Goal: Check status: Check status

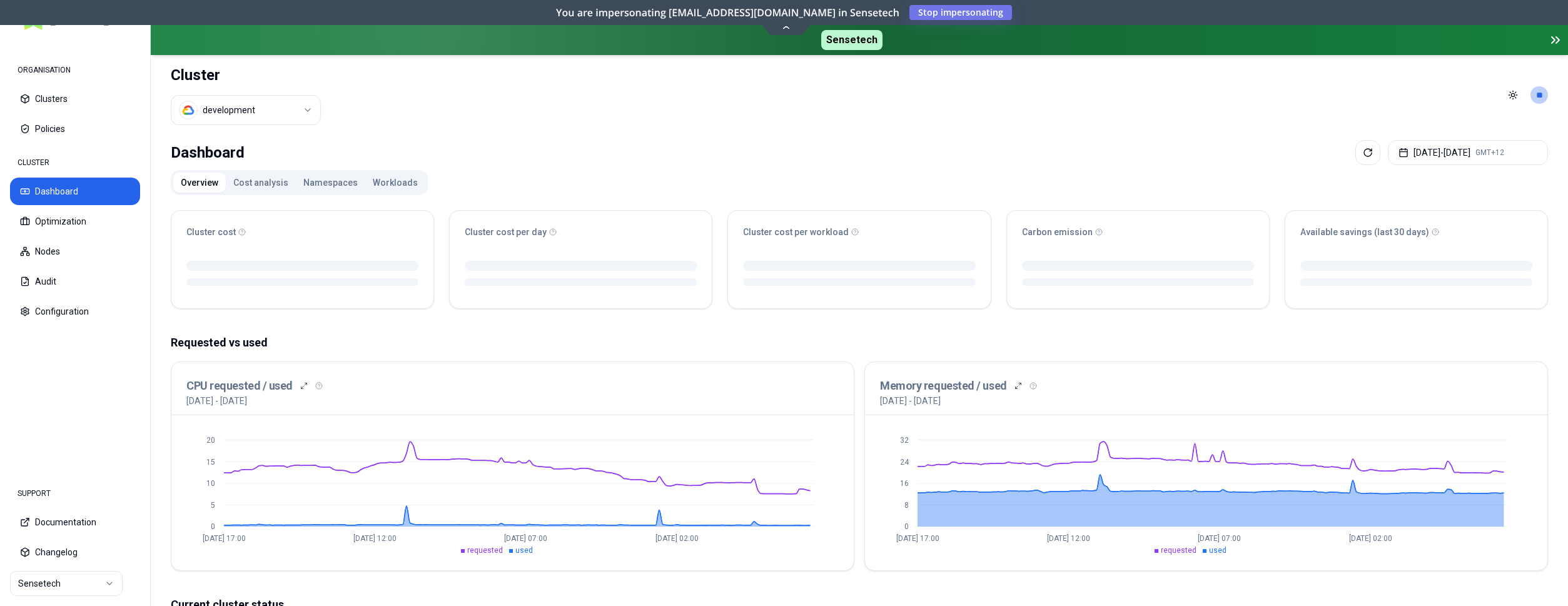
click at [1401, 180] on div "Overview Cost analysis Namespaces Workloads Cluster cost Cluster cost per day C…" at bounding box center [859, 567] width 1377 height 794
click at [1402, 161] on button "[DATE] - [DATE] GMT+12" at bounding box center [1468, 152] width 160 height 25
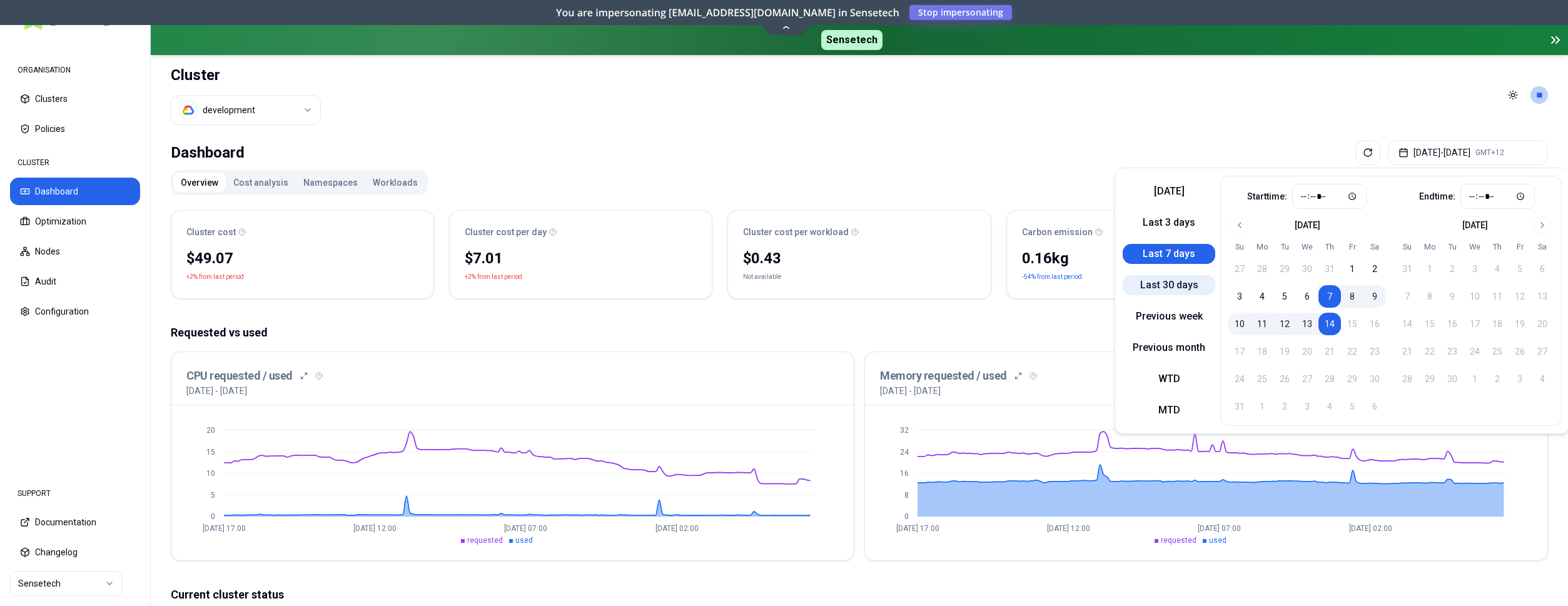
click at [1175, 288] on button "Last 30 days" at bounding box center [1169, 285] width 92 height 20
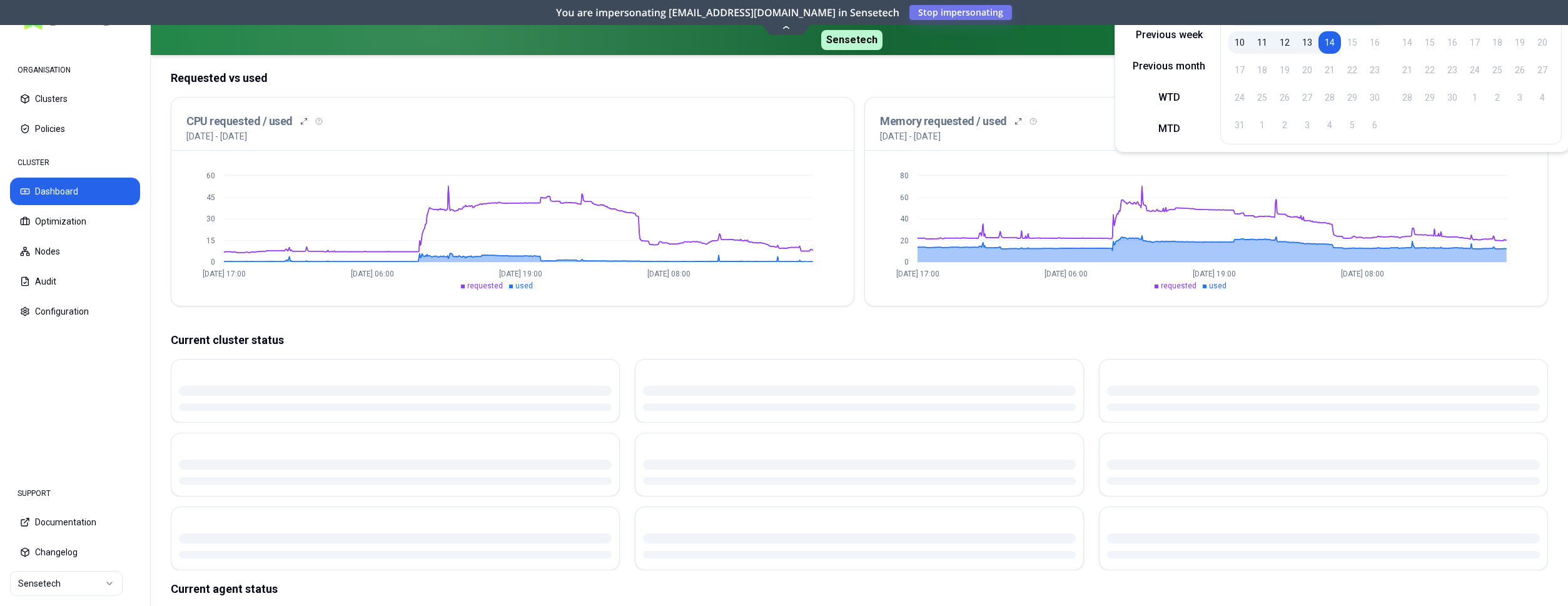
scroll to position [319, 0]
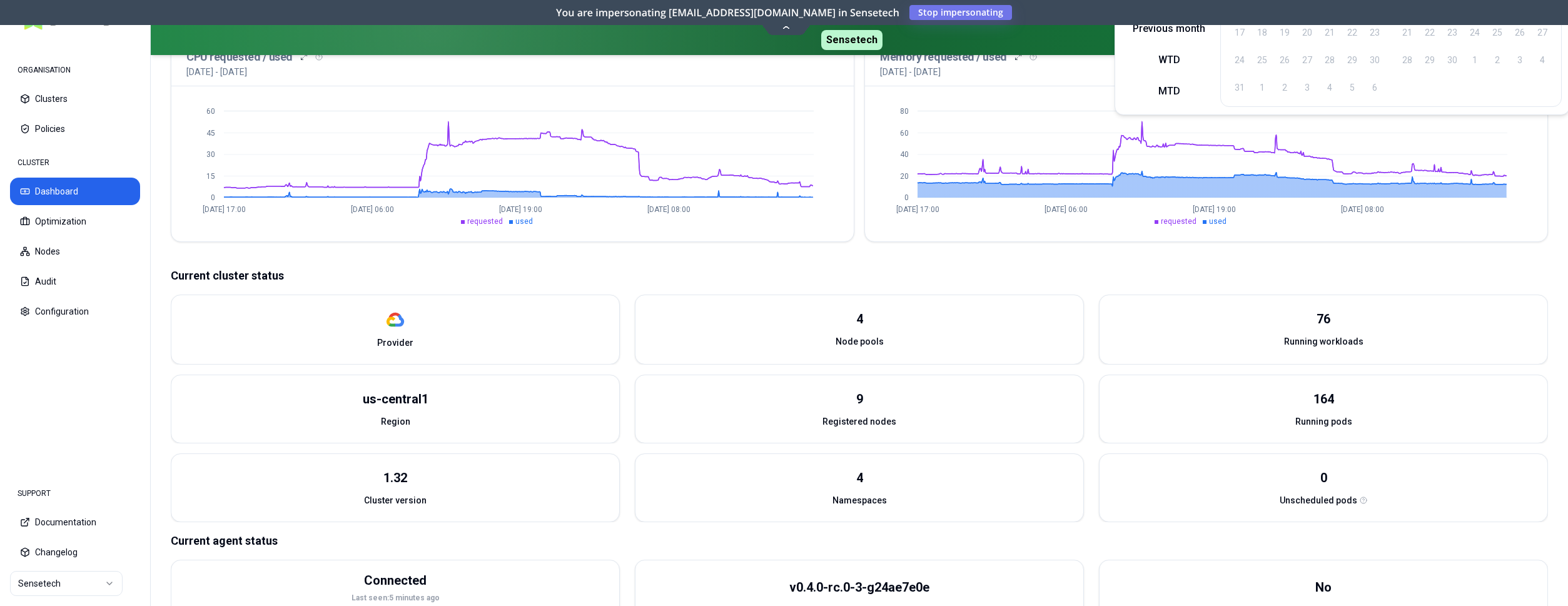
click at [419, 217] on ul "requested used" at bounding box center [500, 221] width 627 height 10
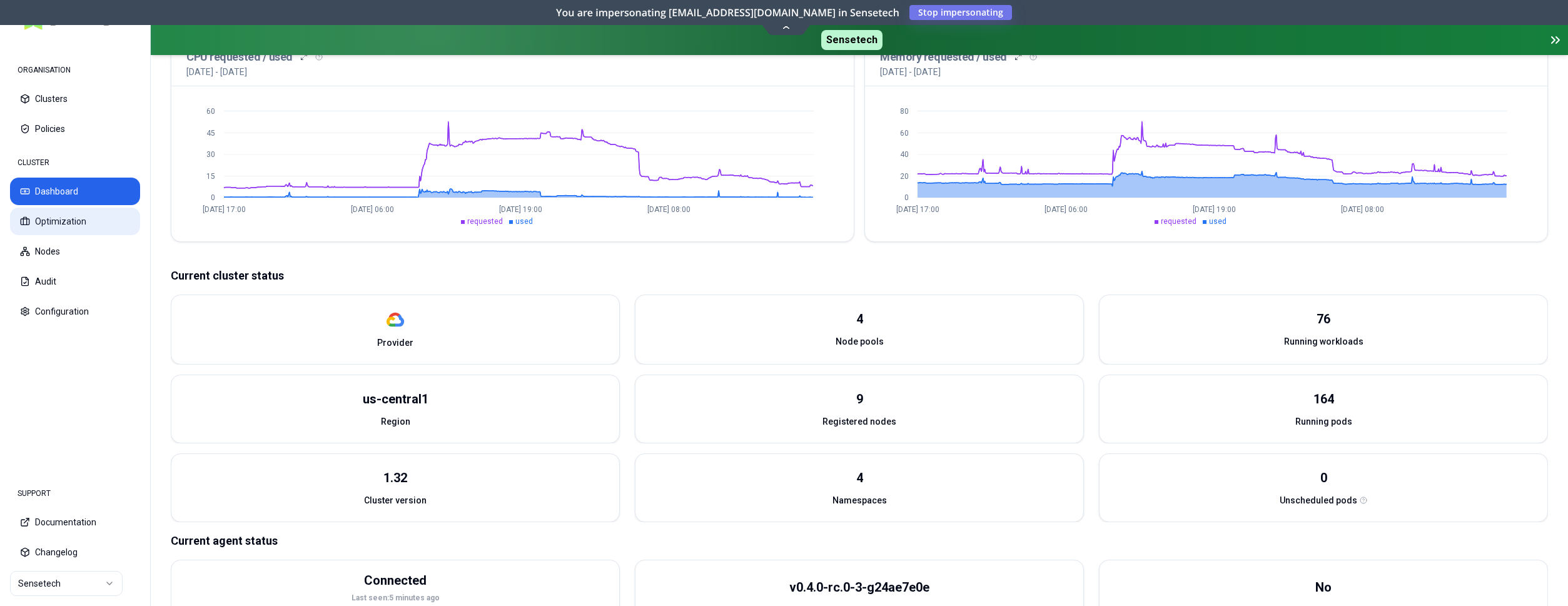
click at [70, 226] on button "Optimization" at bounding box center [75, 221] width 130 height 27
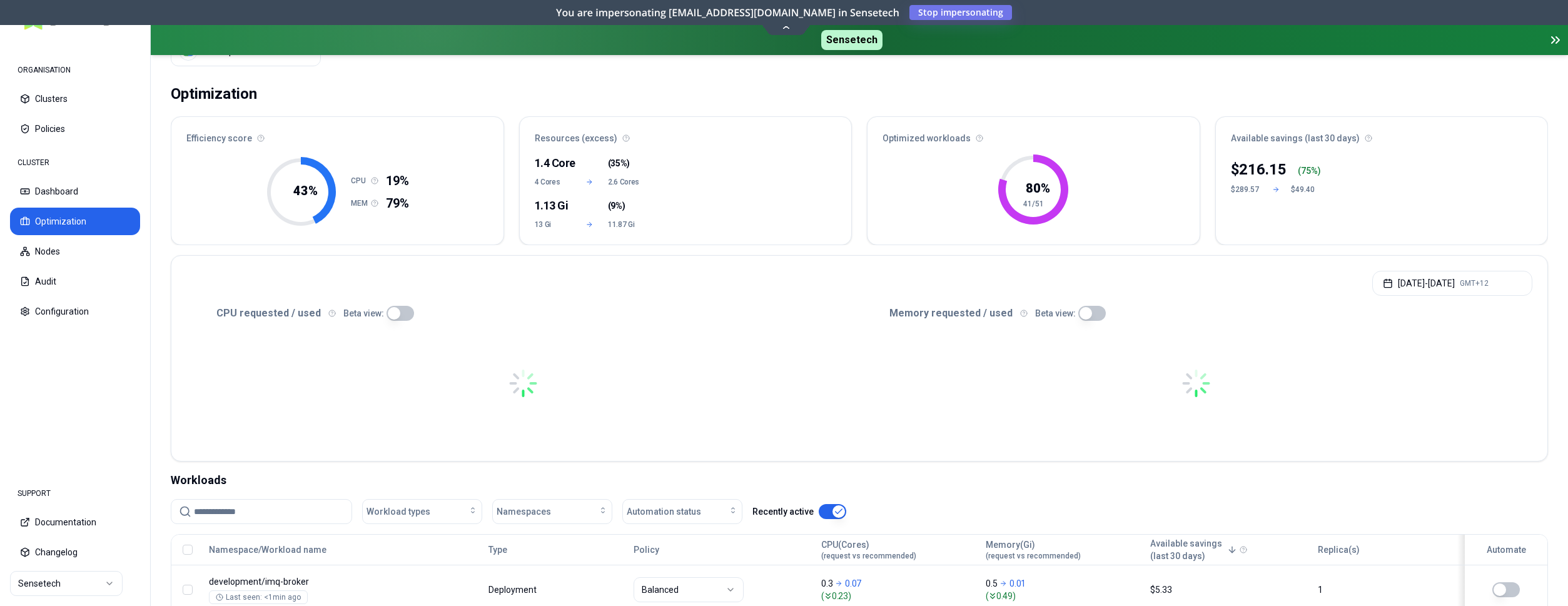
scroll to position [64, 0]
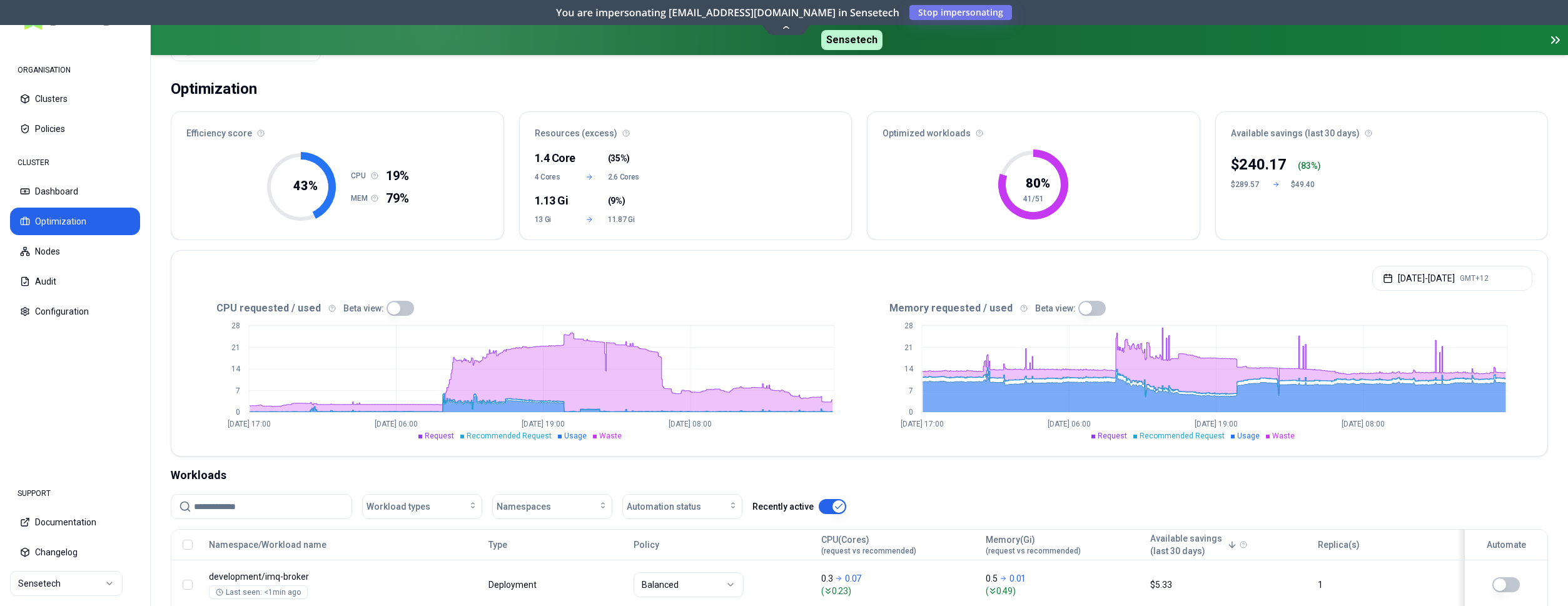
click at [209, 308] on div "CPU requested / used Beta view:" at bounding box center [522, 308] width 673 height 15
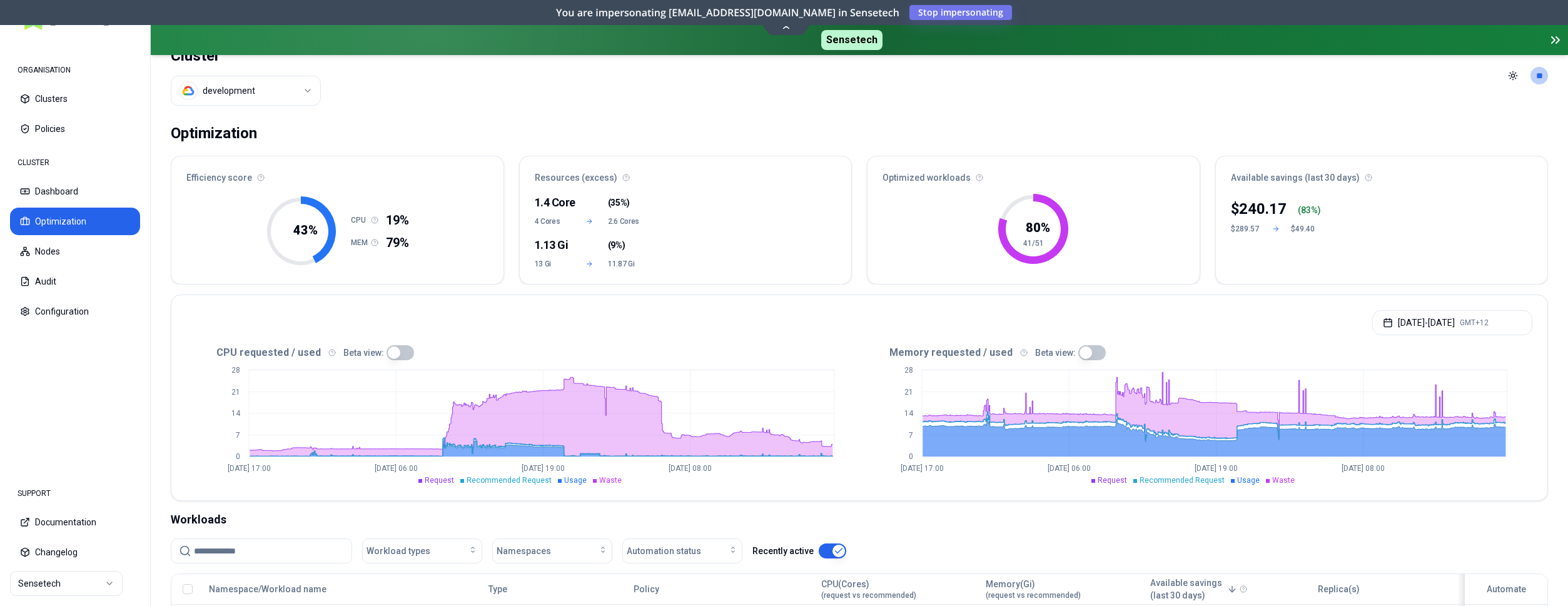
scroll to position [0, 0]
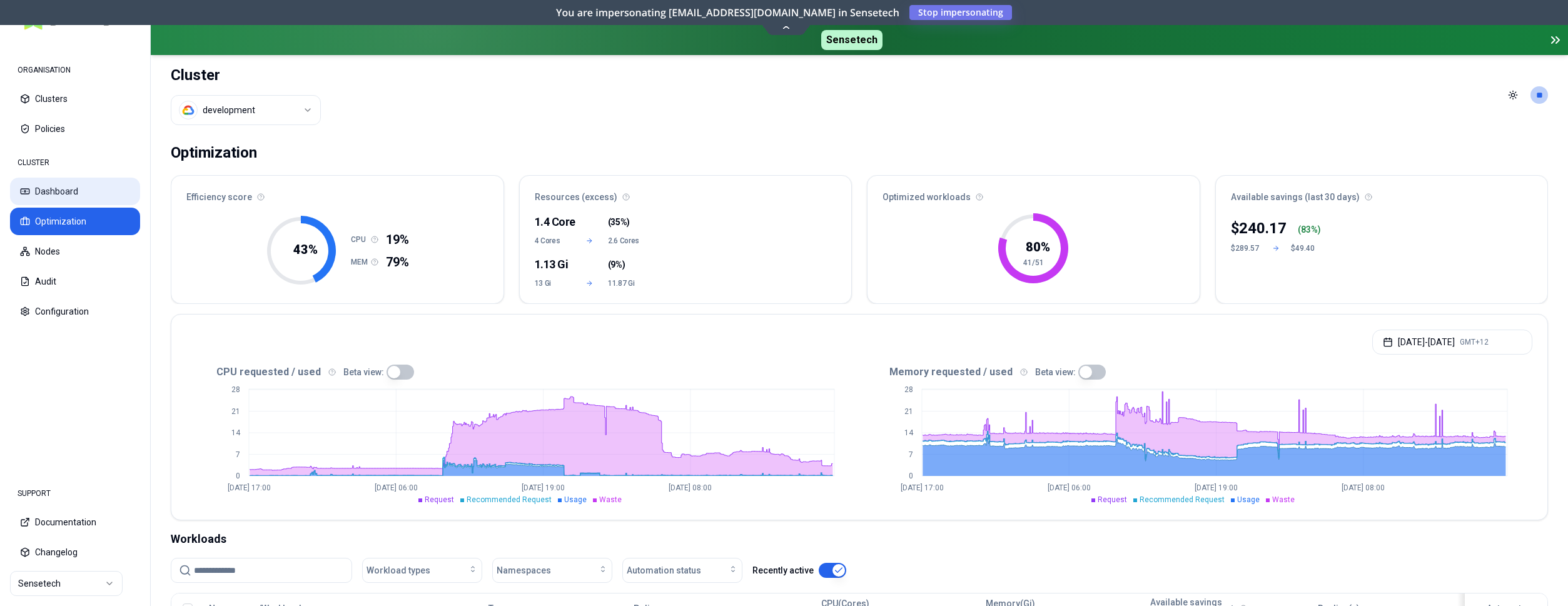
click at [79, 193] on button "Dashboard" at bounding box center [75, 191] width 130 height 27
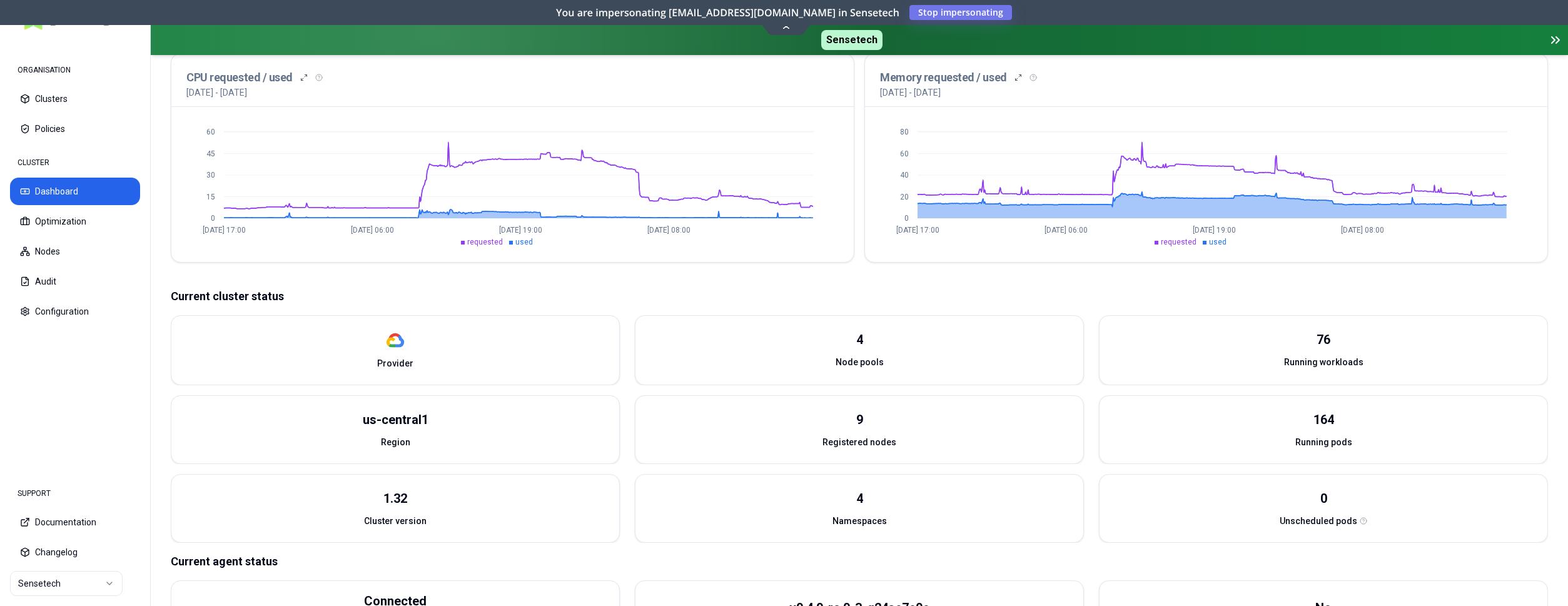
scroll to position [368, 0]
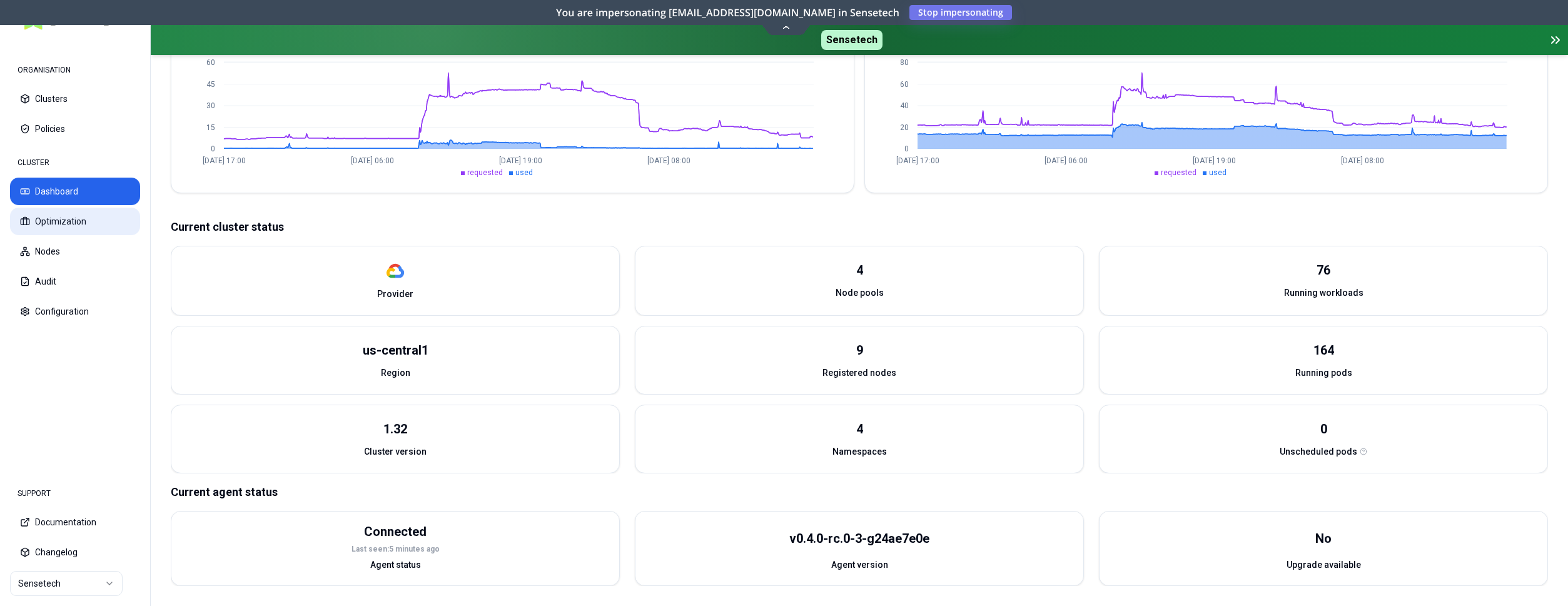
click at [69, 220] on button "Optimization" at bounding box center [75, 221] width 130 height 27
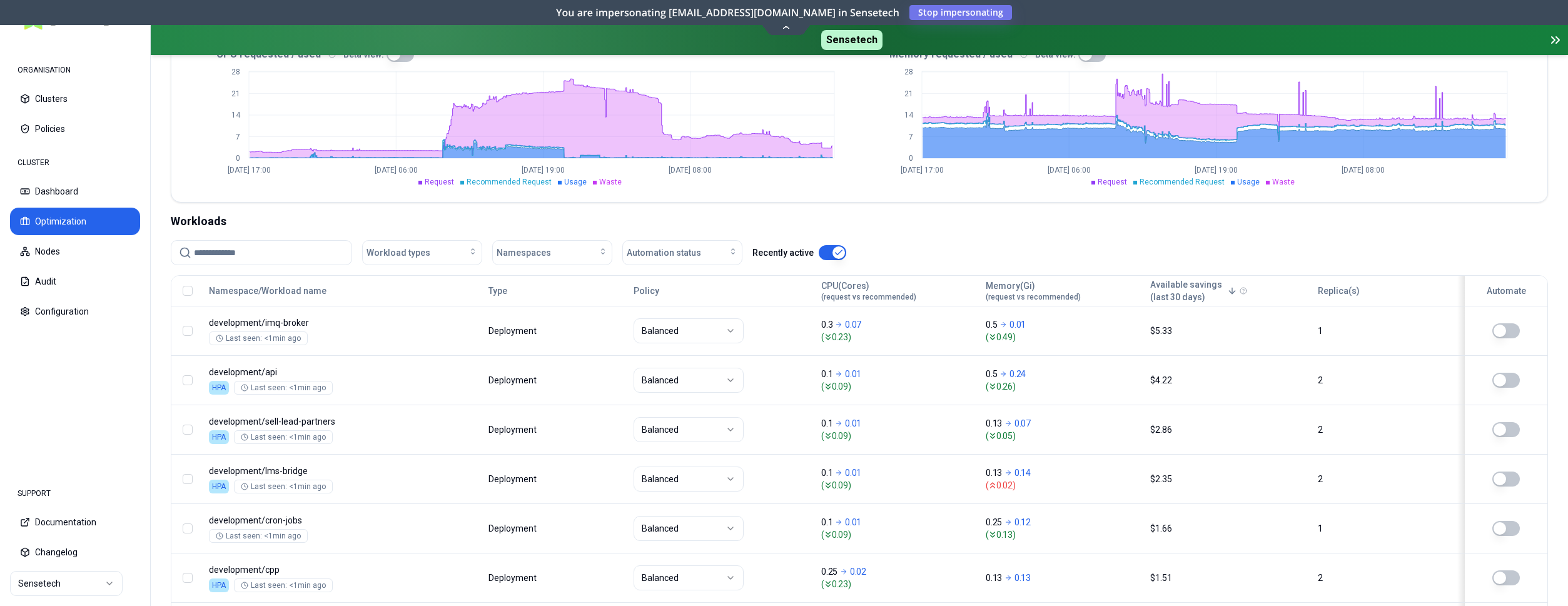
scroll to position [319, 0]
click at [716, 249] on div "Automation status" at bounding box center [682, 252] width 111 height 13
click at [707, 297] on div "off" at bounding box center [685, 299] width 119 height 20
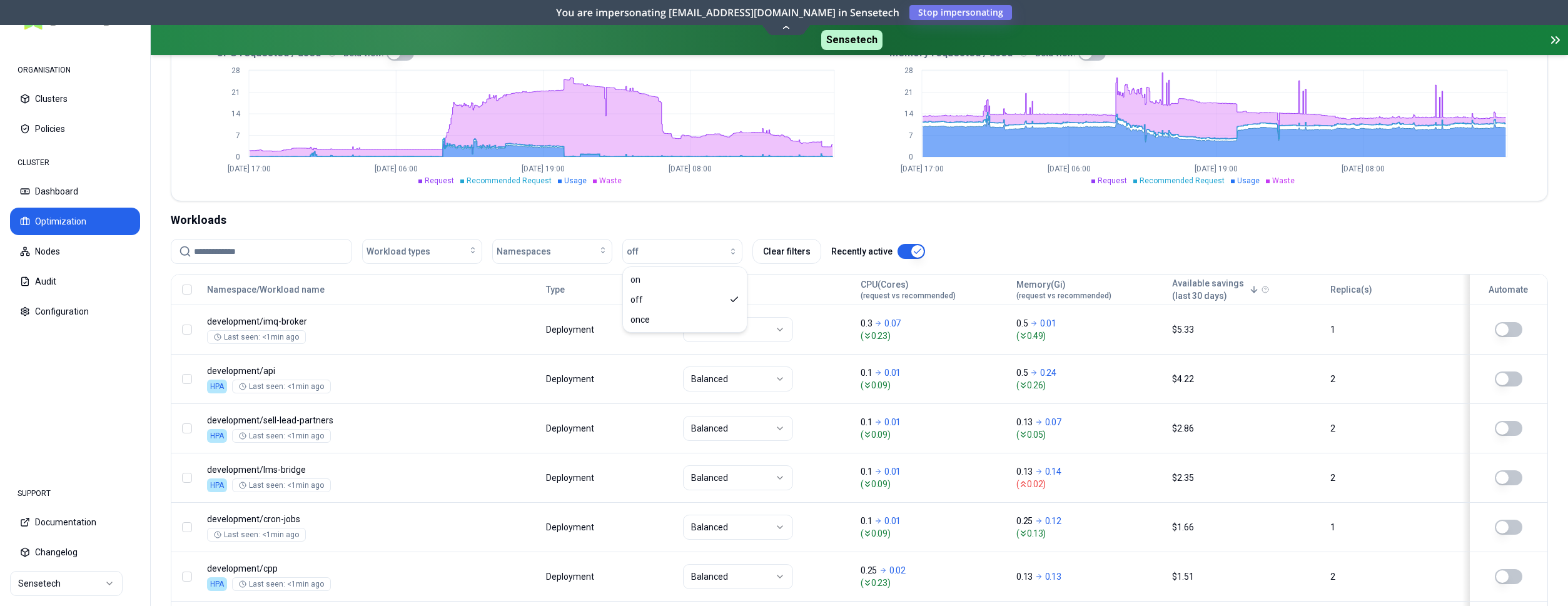
click at [780, 215] on div "Workloads" at bounding box center [859, 220] width 1377 height 18
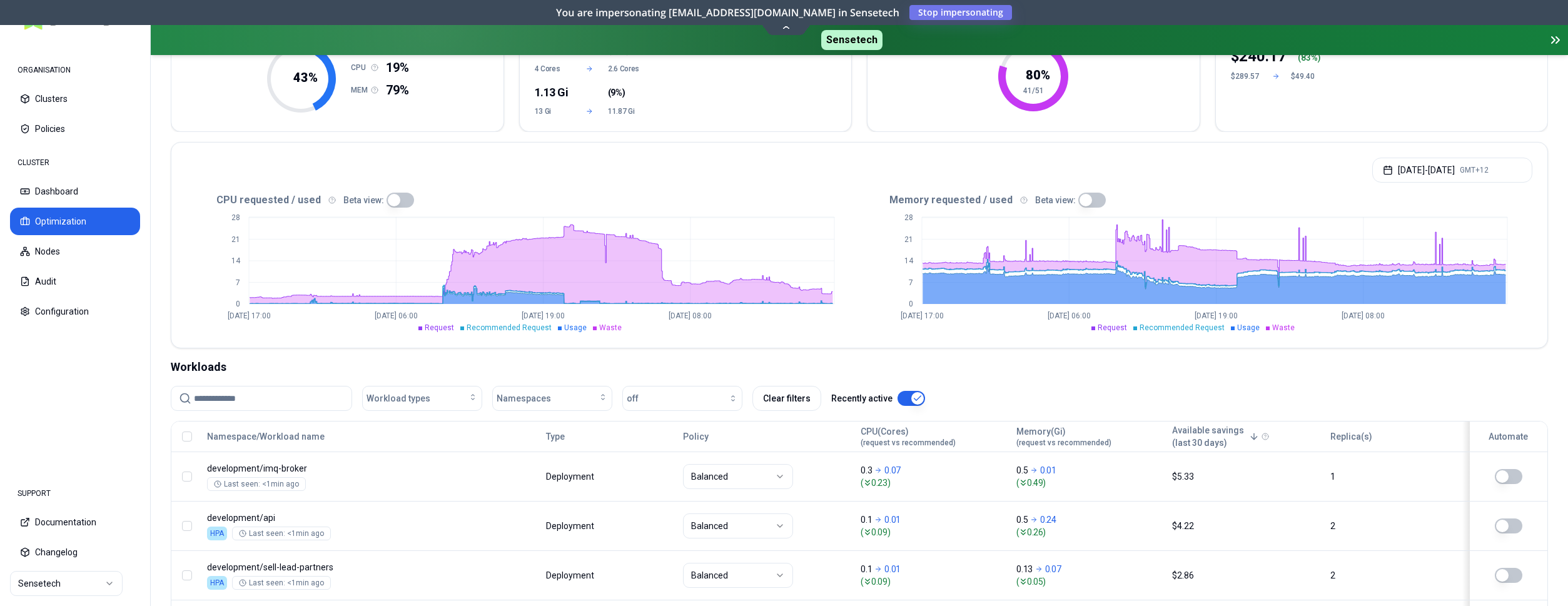
scroll to position [131, 0]
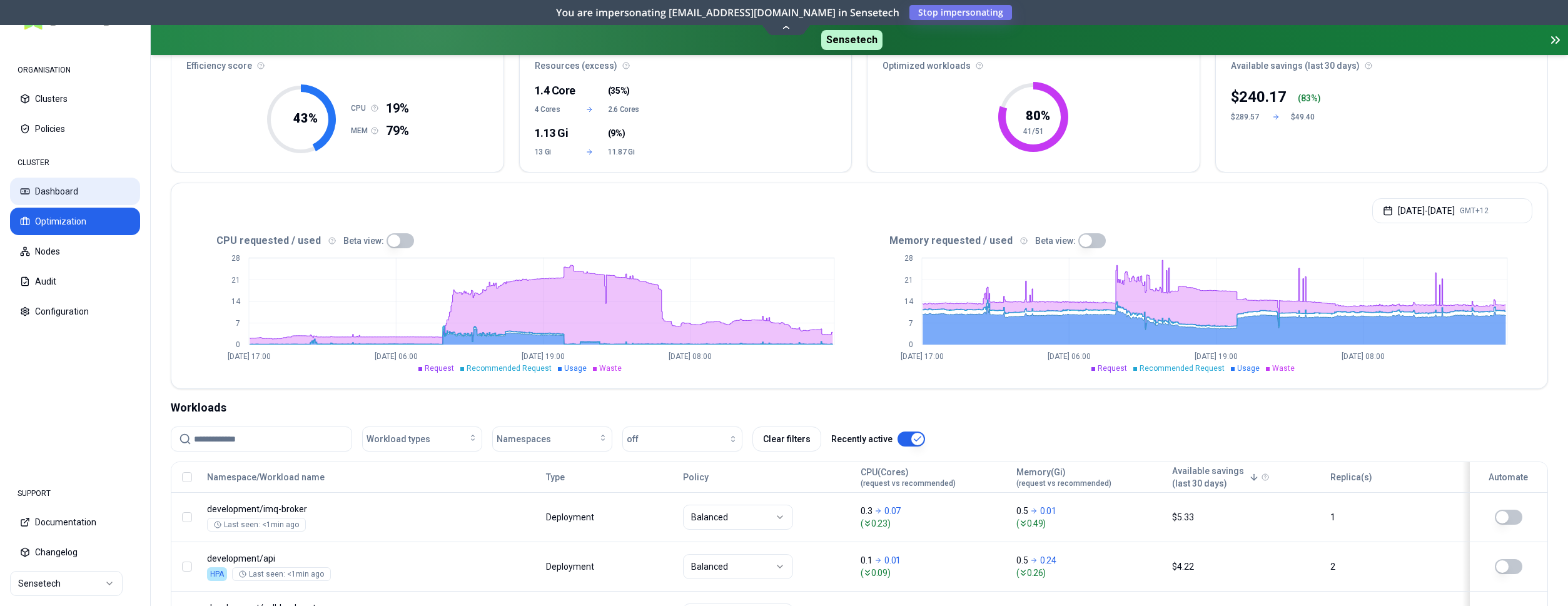
click at [83, 195] on button "Dashboard" at bounding box center [75, 191] width 130 height 27
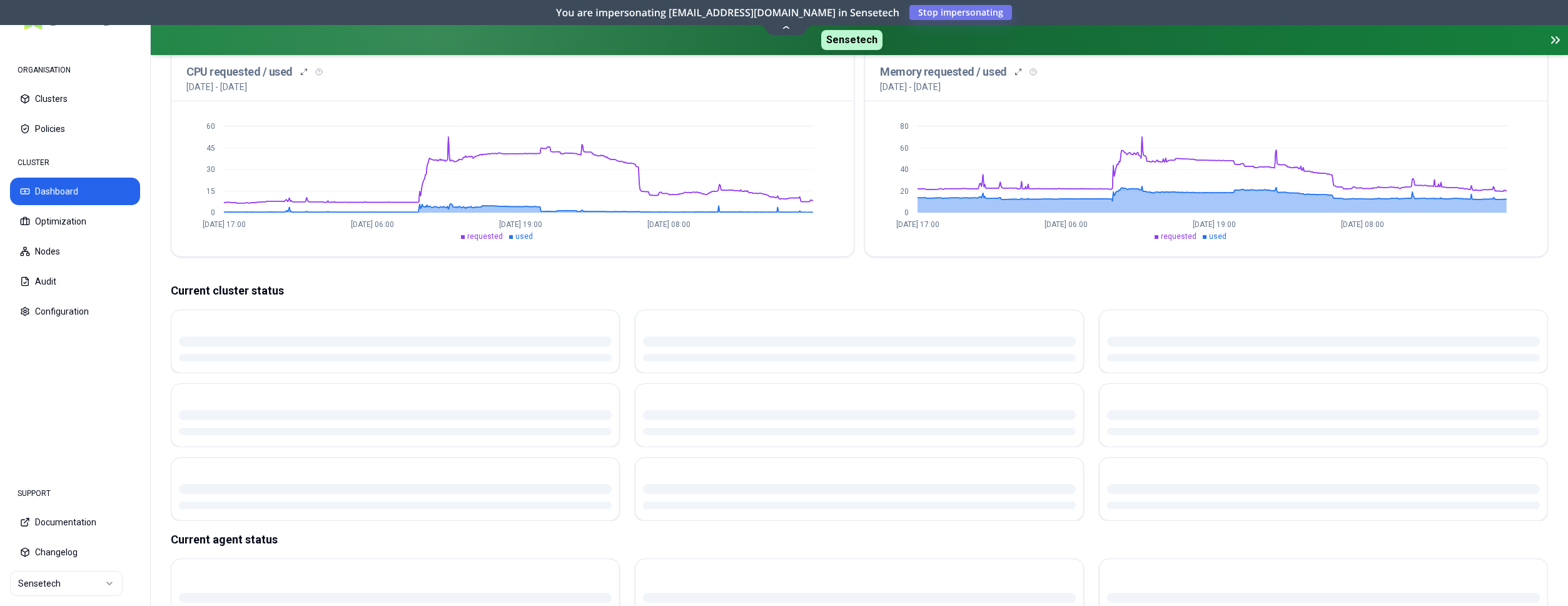
scroll to position [304, 0]
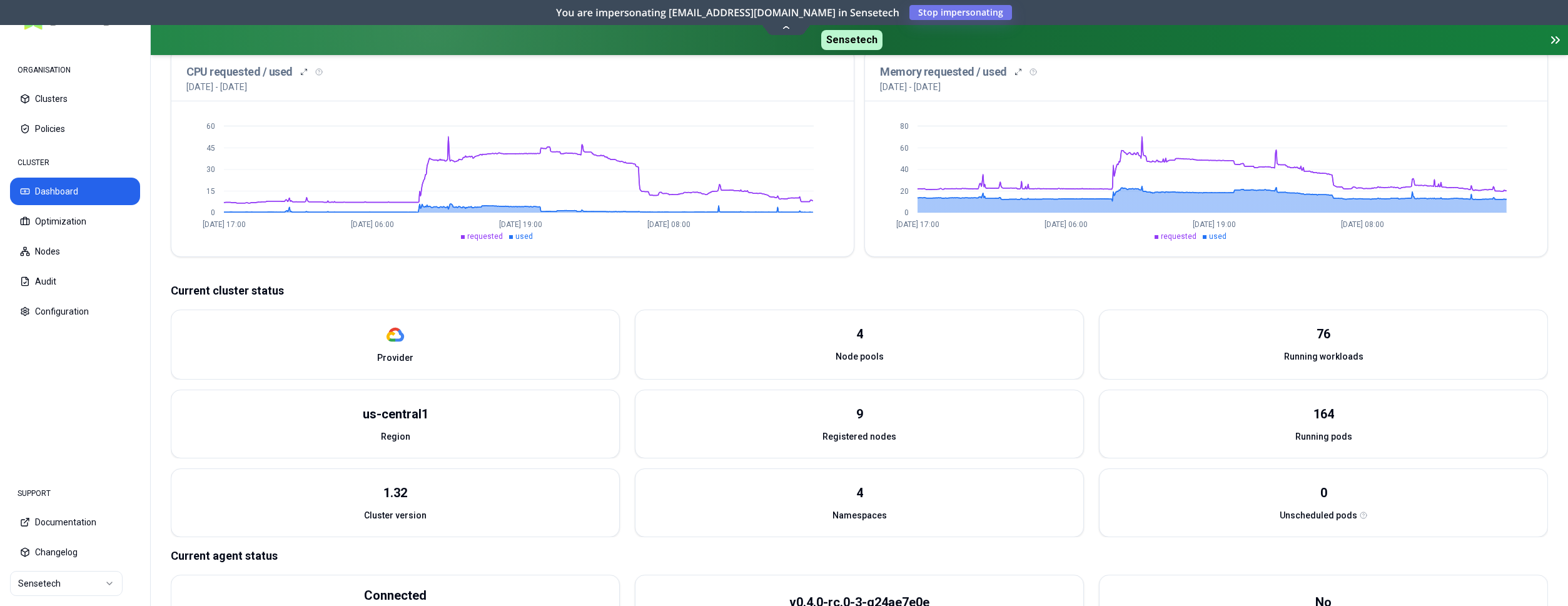
click at [177, 267] on div "Cluster cost $667.02 Not available Cluster cost per day $22.23 Not available Cl…" at bounding box center [859, 273] width 1377 height 753
